Goal: Find specific page/section: Find specific page/section

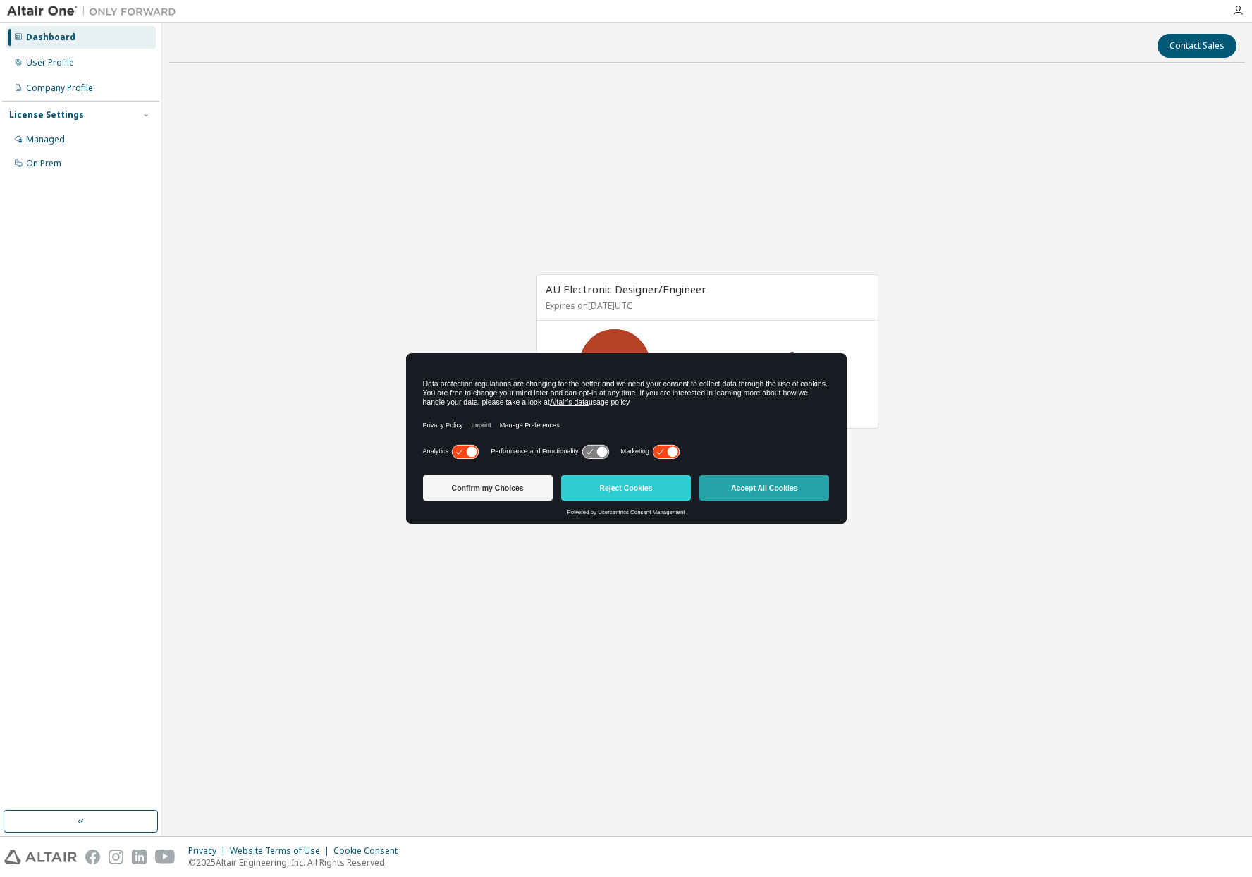
click at [780, 496] on button "Accept All Cookies" at bounding box center [764, 487] width 130 height 25
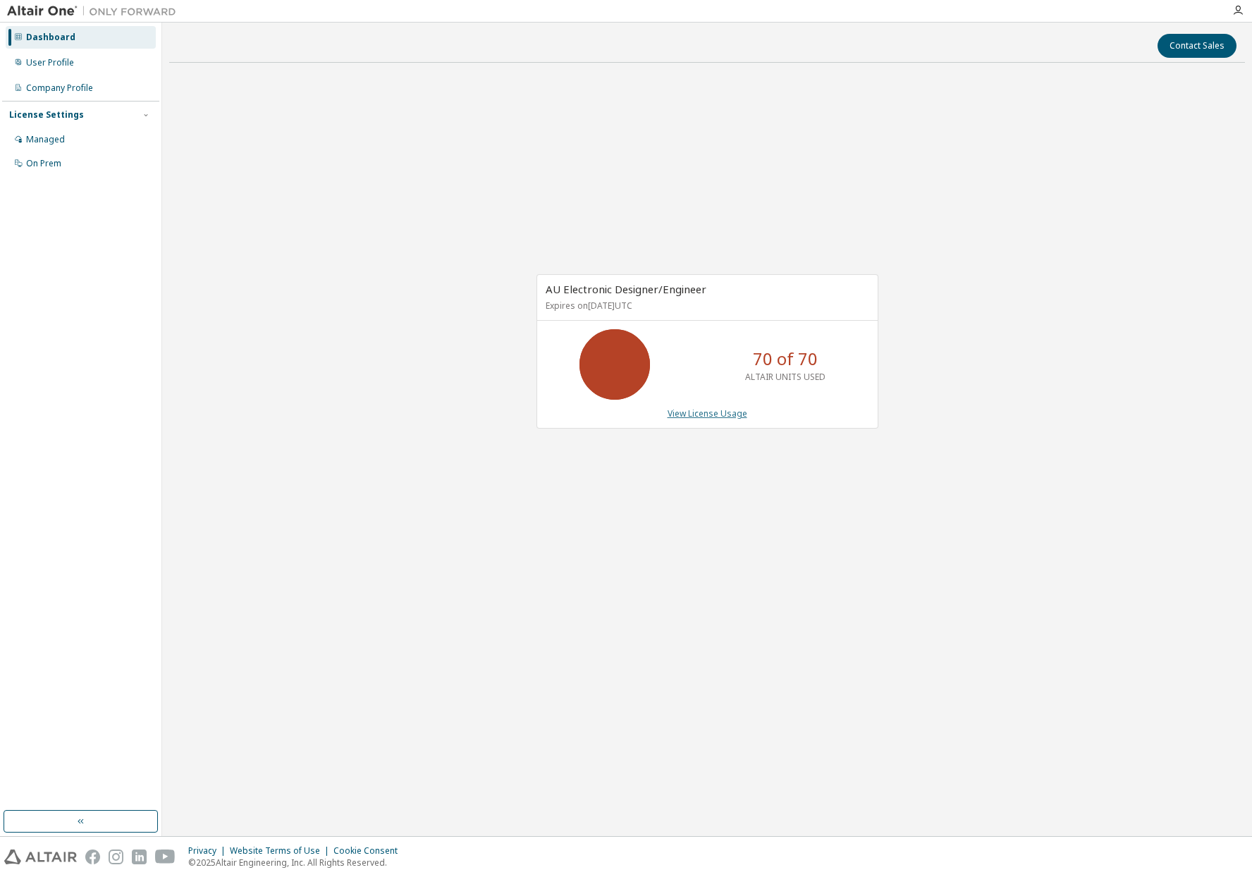
click at [699, 415] on link "View License Usage" at bounding box center [708, 414] width 80 height 12
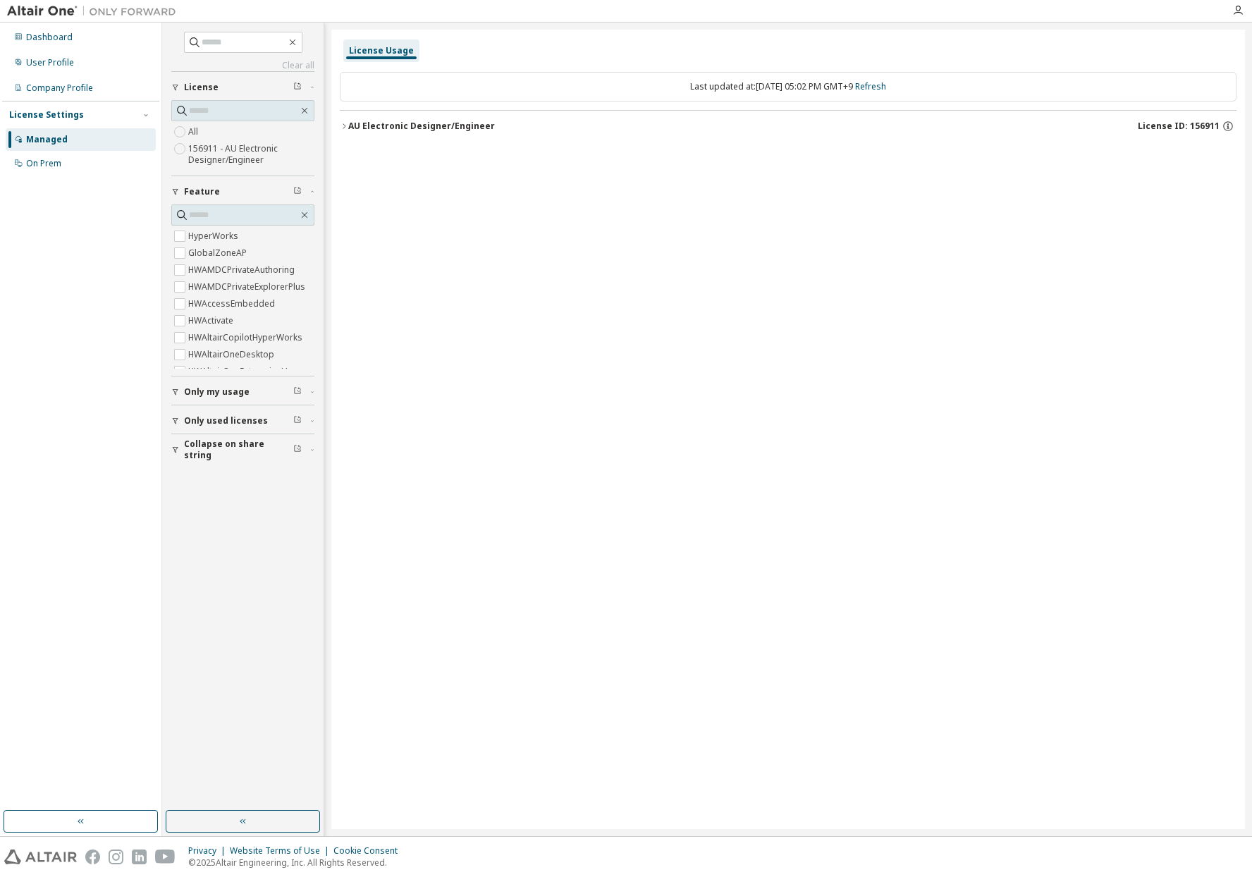
click at [386, 129] on div "AU Electronic Designer/Engineer" at bounding box center [421, 126] width 147 height 11
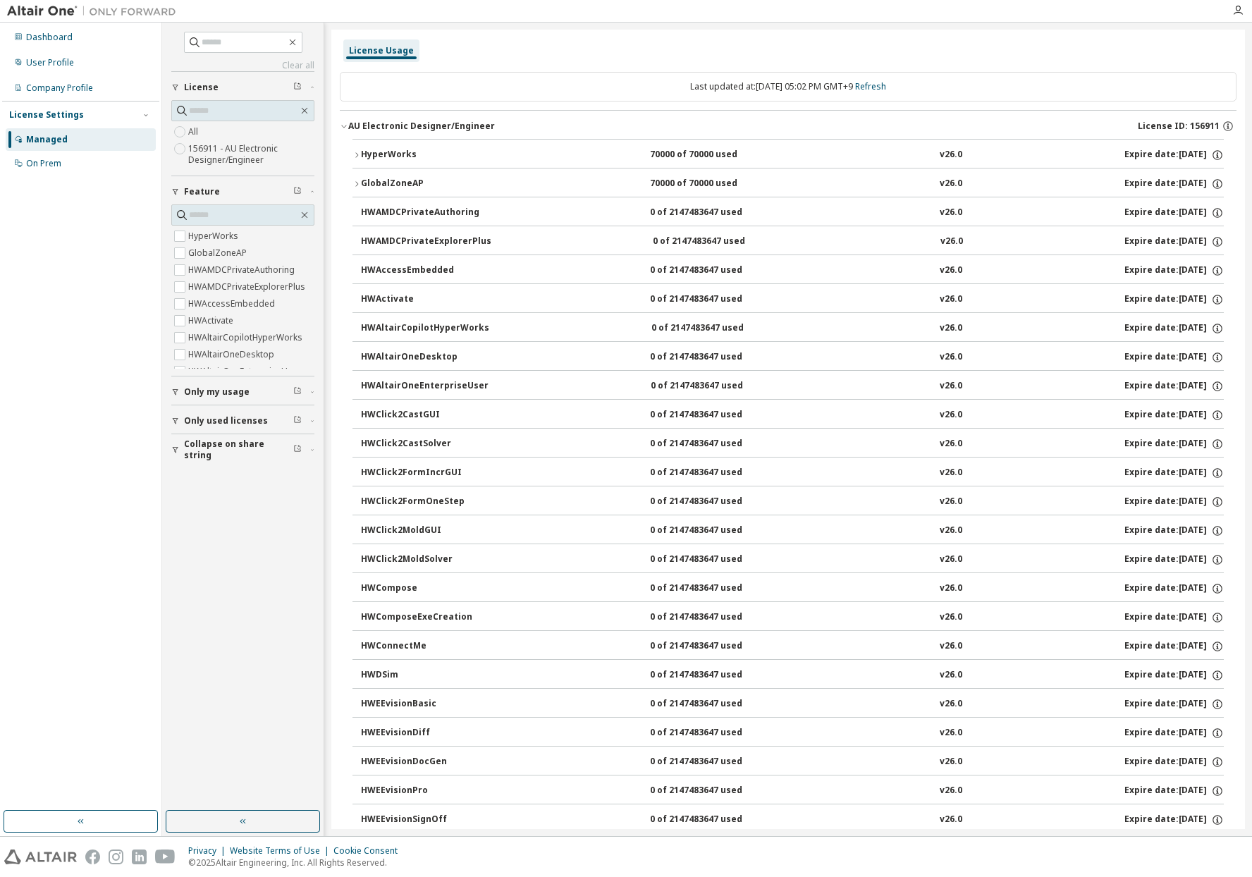
click at [353, 157] on icon "button" at bounding box center [357, 155] width 8 height 8
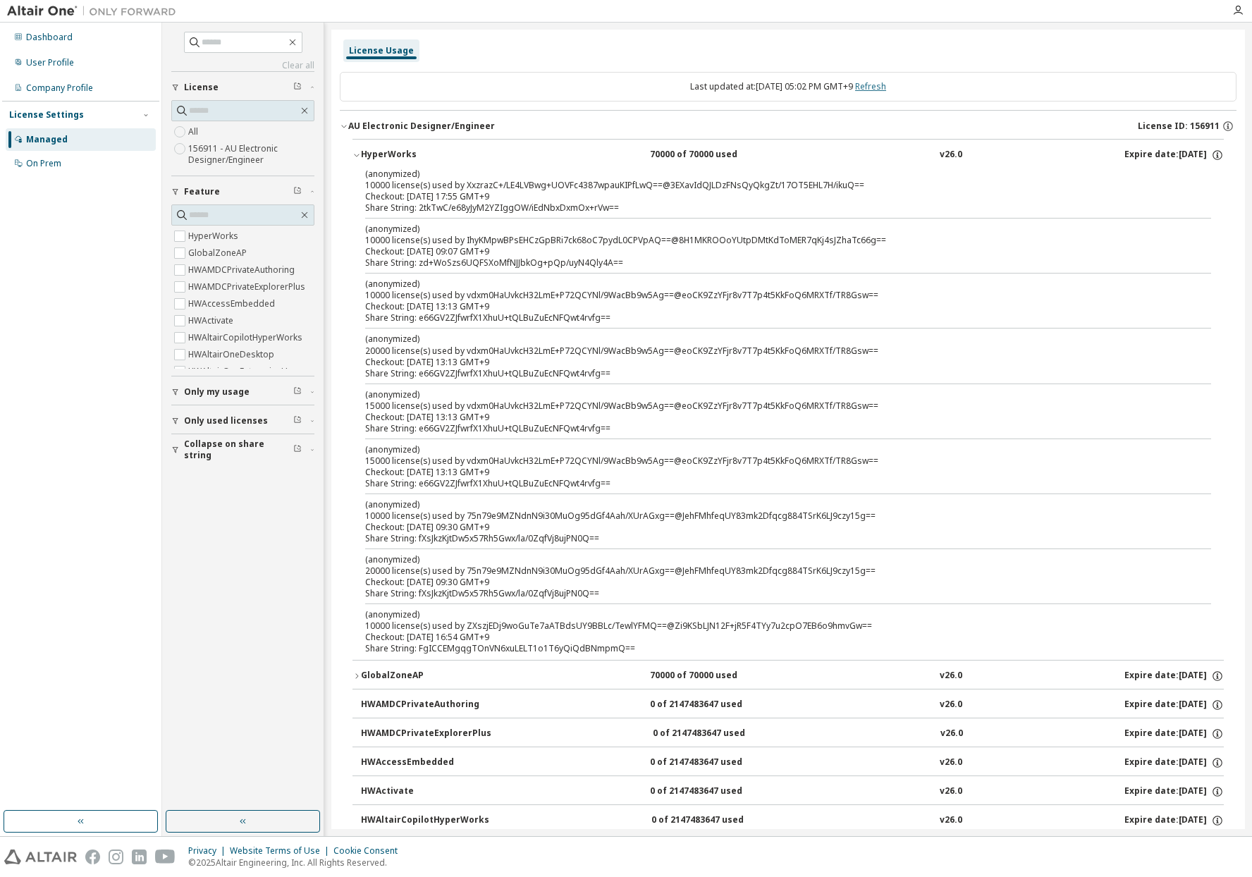
click at [886, 88] on link "Refresh" at bounding box center [870, 86] width 31 height 12
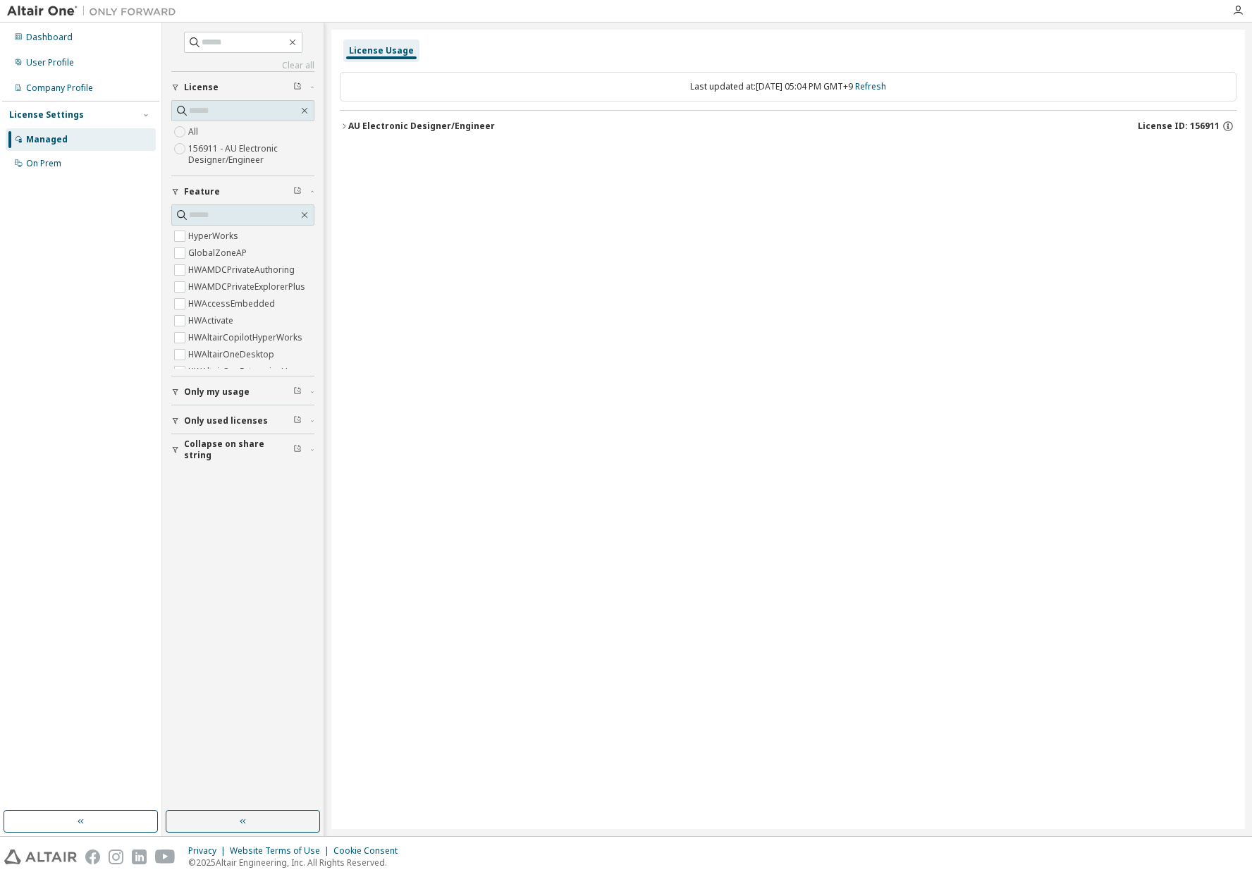
click at [203, 423] on span "Only used licenses" at bounding box center [226, 420] width 84 height 11
click at [225, 393] on span "Only my usage" at bounding box center [217, 391] width 66 height 11
click at [52, 138] on div "Managed" at bounding box center [47, 139] width 42 height 11
click at [402, 129] on div "AU Electronic Designer/Engineer" at bounding box center [421, 126] width 147 height 11
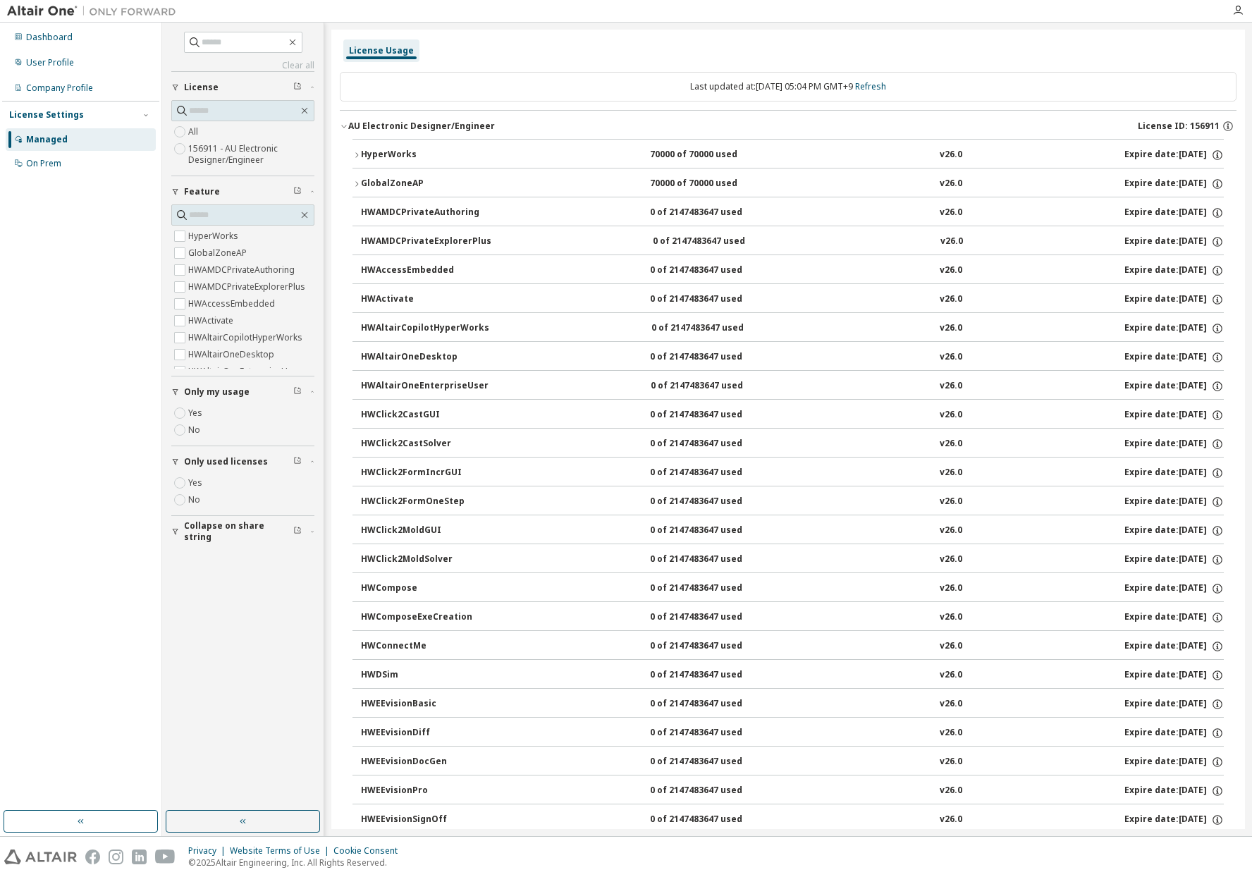
click at [37, 142] on div "Managed" at bounding box center [47, 139] width 42 height 11
click at [31, 168] on div "On Prem" at bounding box center [43, 163] width 35 height 11
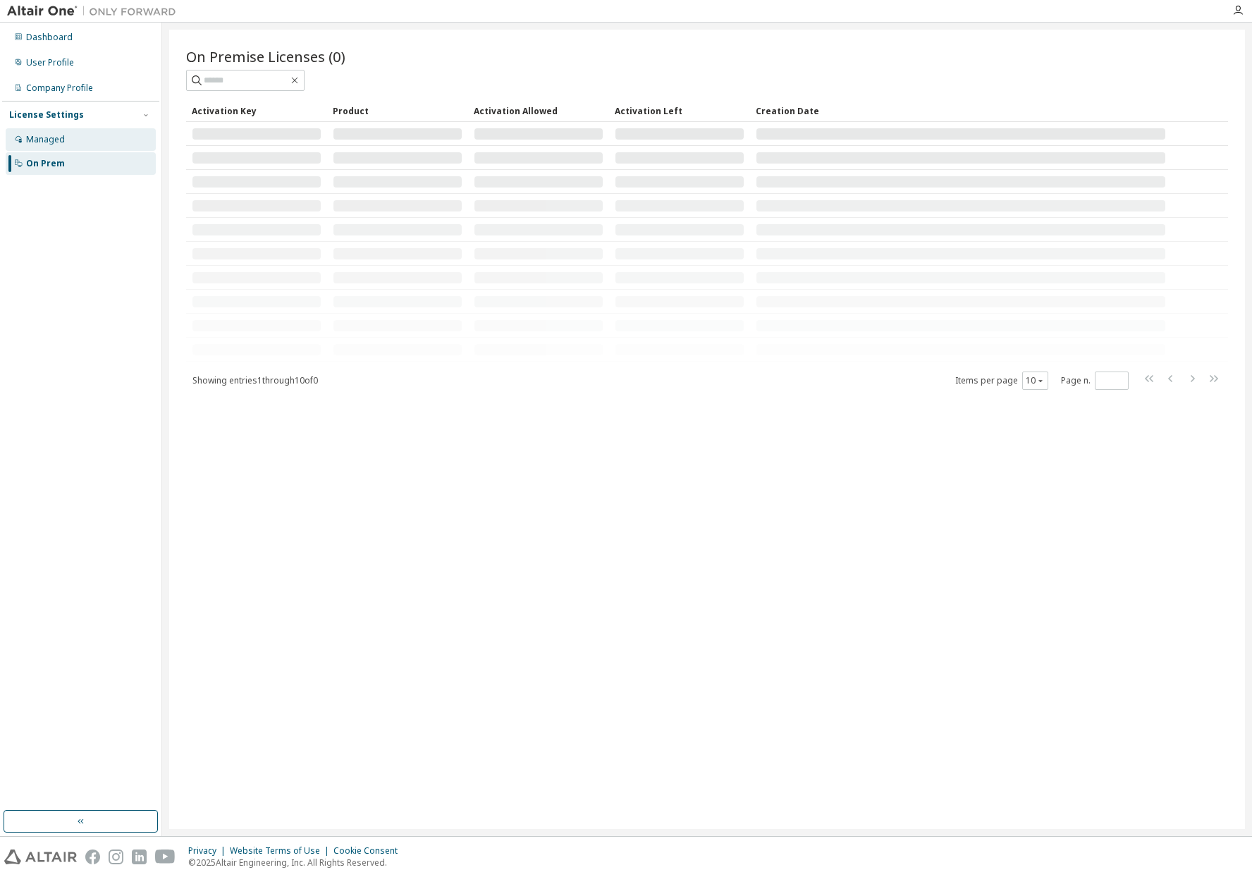
click at [42, 142] on div "Managed" at bounding box center [45, 139] width 39 height 11
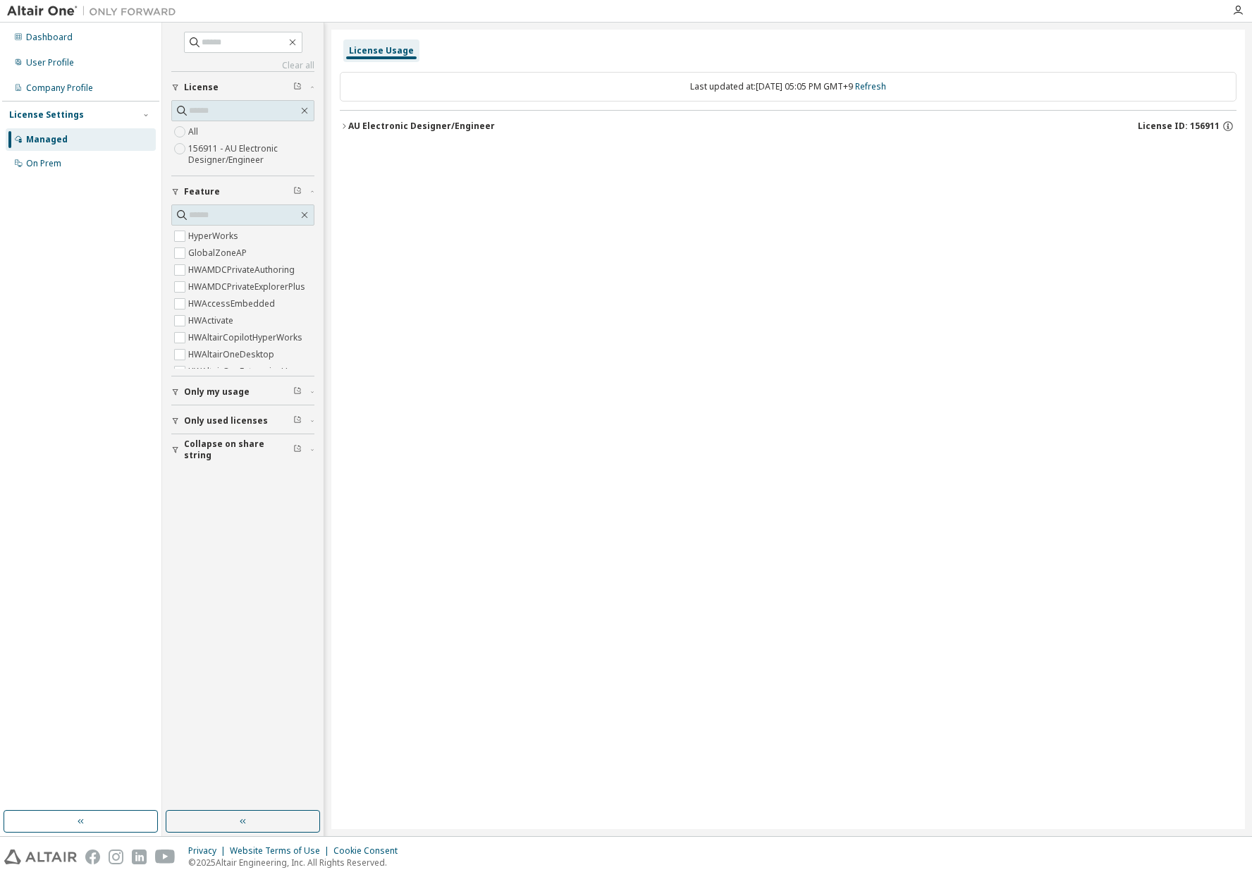
click at [31, 117] on div "License Settings" at bounding box center [46, 114] width 75 height 11
click at [39, 110] on div "License Settings" at bounding box center [46, 114] width 75 height 11
click at [30, 140] on div "Managed" at bounding box center [47, 139] width 42 height 11
click at [378, 53] on div "License Usage" at bounding box center [381, 50] width 65 height 11
